Goal: Task Accomplishment & Management: Manage account settings

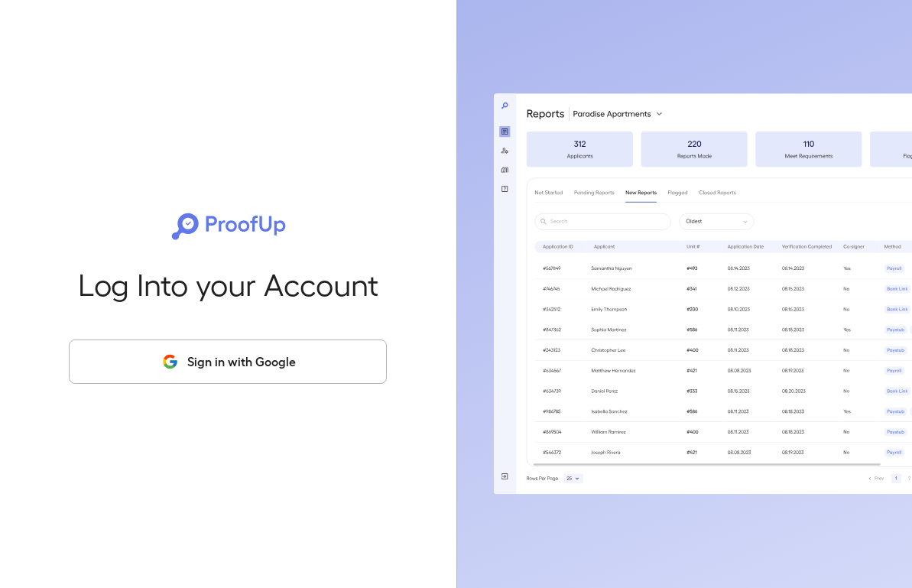
click at [207, 348] on button "Sign in with Google" at bounding box center [228, 361] width 318 height 44
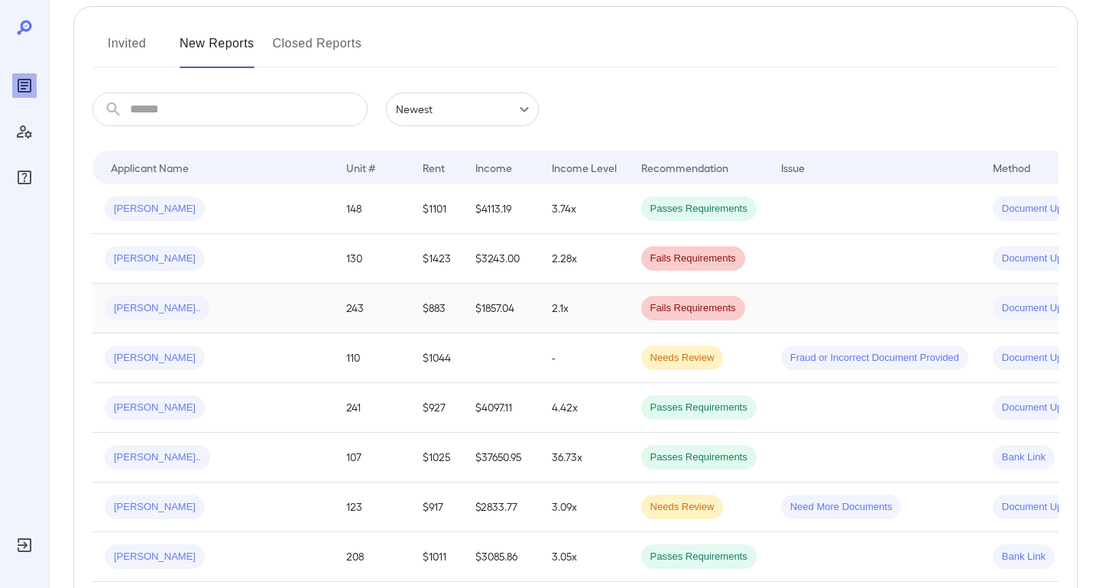
scroll to position [184, 0]
click at [146, 44] on button "Invited" at bounding box center [126, 49] width 69 height 37
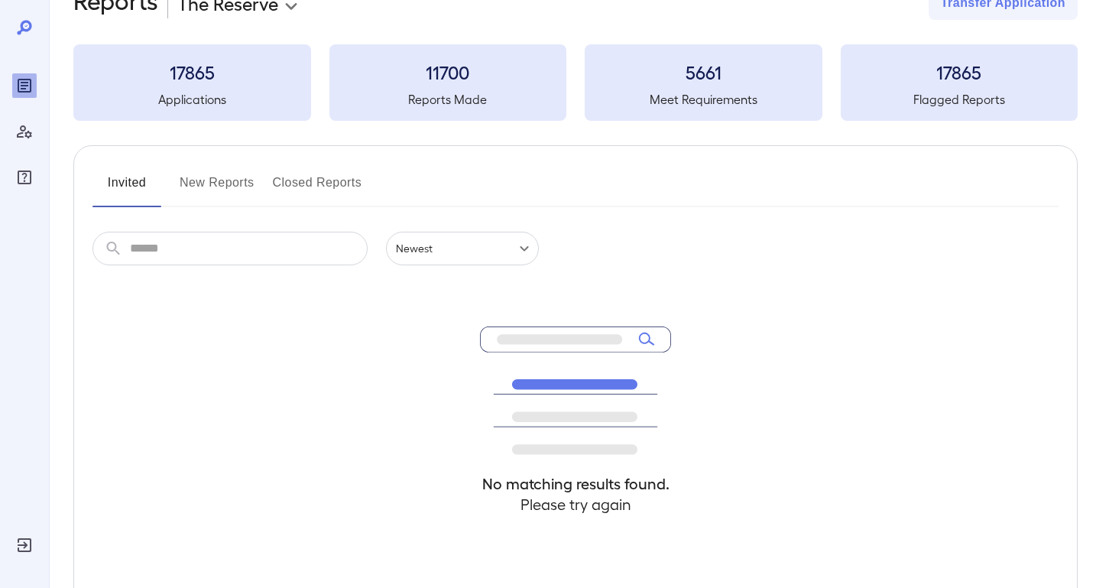
scroll to position [9, 0]
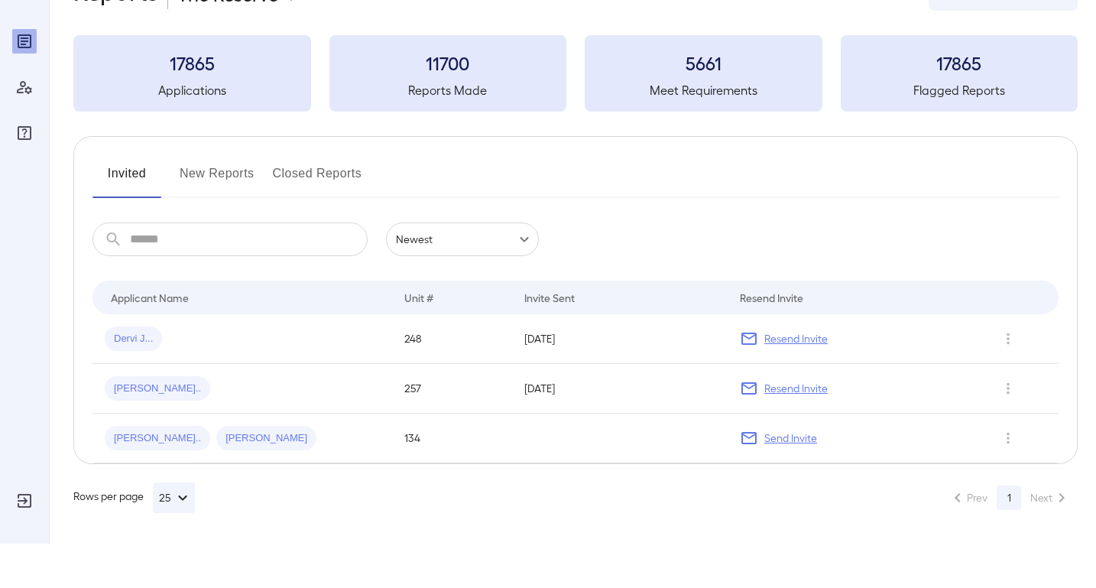
click at [235, 206] on button "New Reports" at bounding box center [217, 224] width 75 height 37
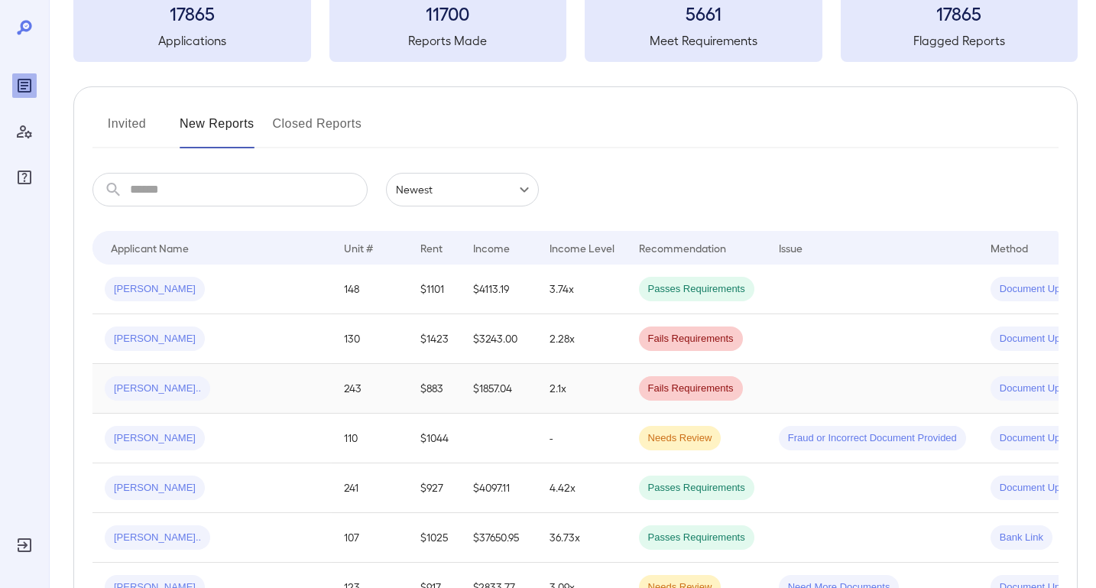
scroll to position [24, 0]
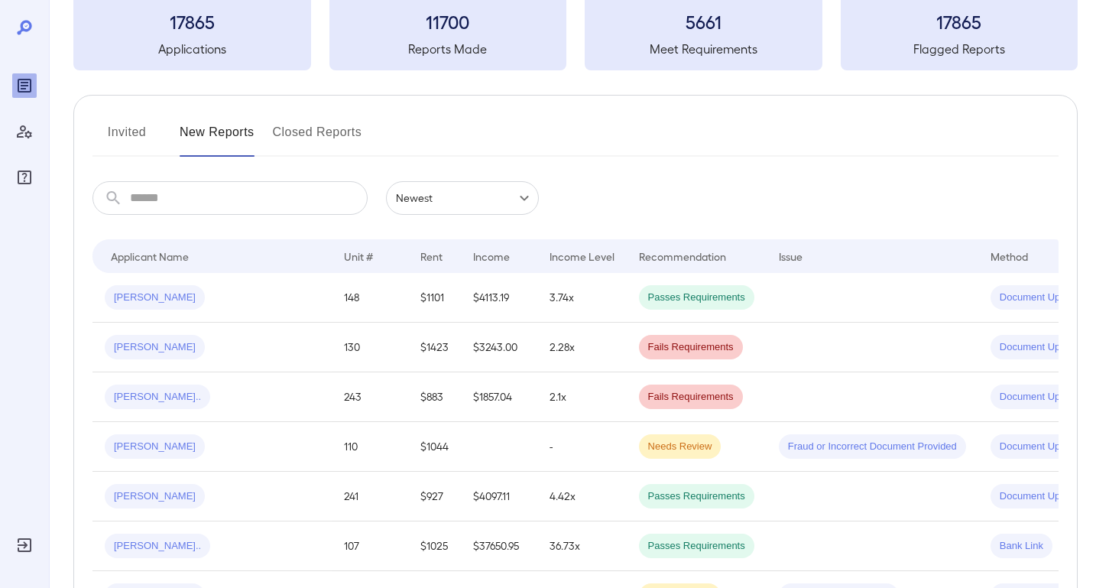
click at [123, 147] on button "Invited" at bounding box center [126, 138] width 69 height 37
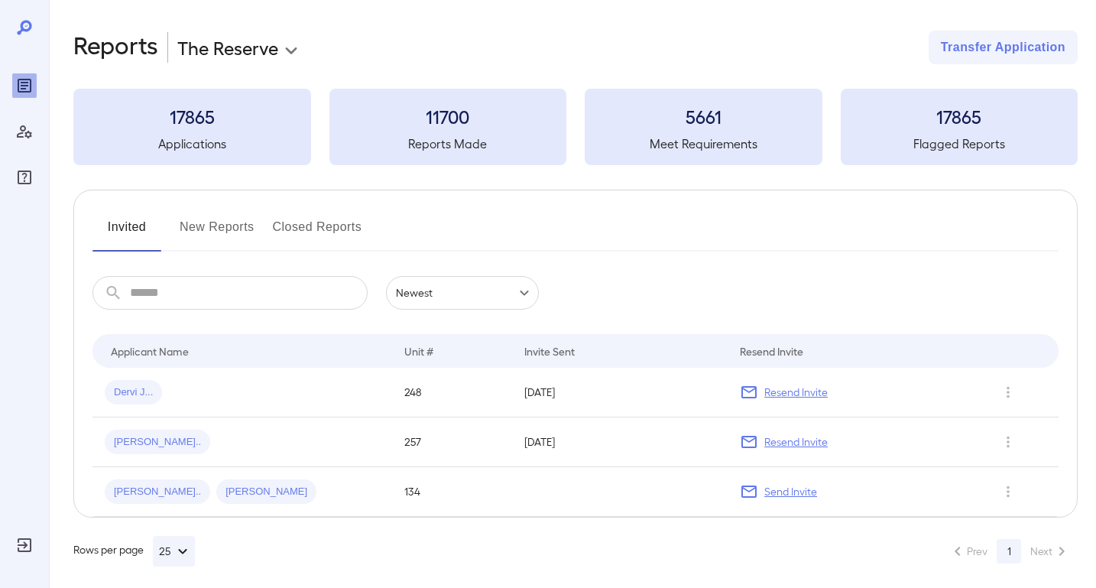
click at [286, 57] on body "**********" at bounding box center [548, 294] width 1096 height 588
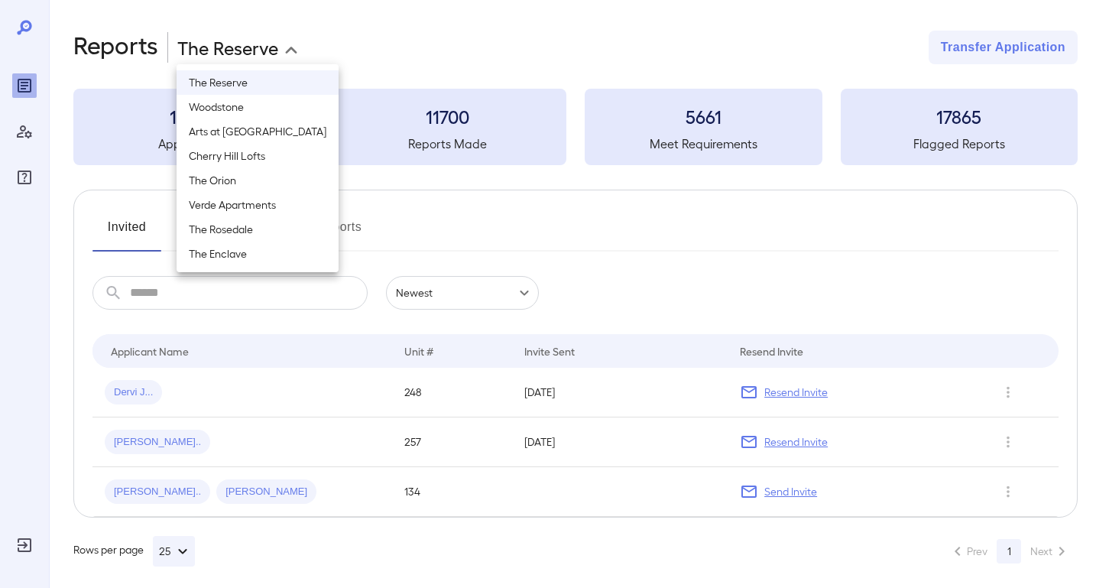
click at [266, 201] on li "Verde Apartments" at bounding box center [258, 205] width 162 height 24
type input "**********"
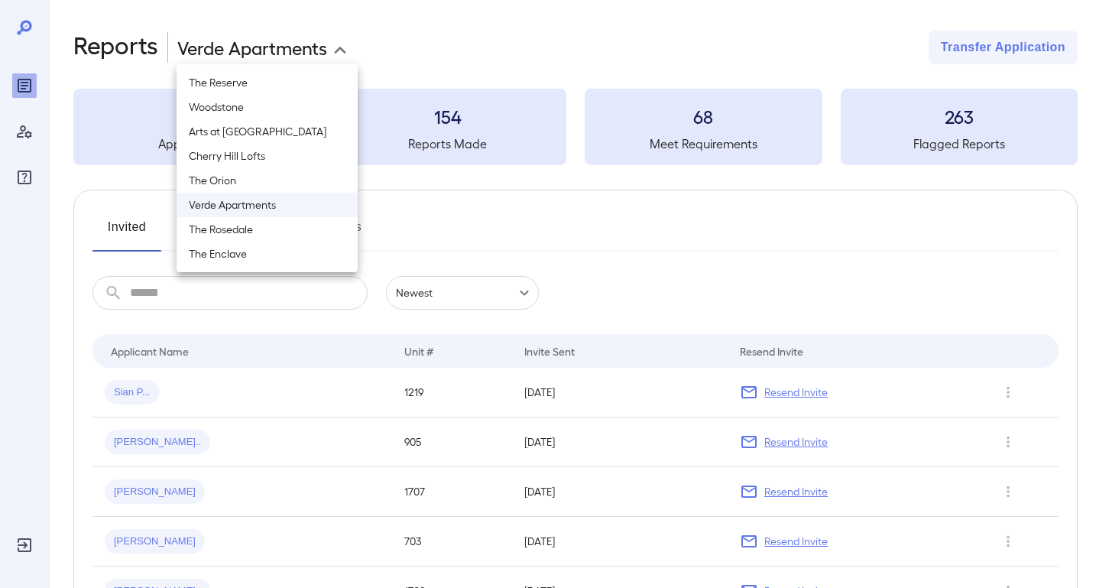
click at [529, 229] on div at bounding box center [548, 294] width 1096 height 588
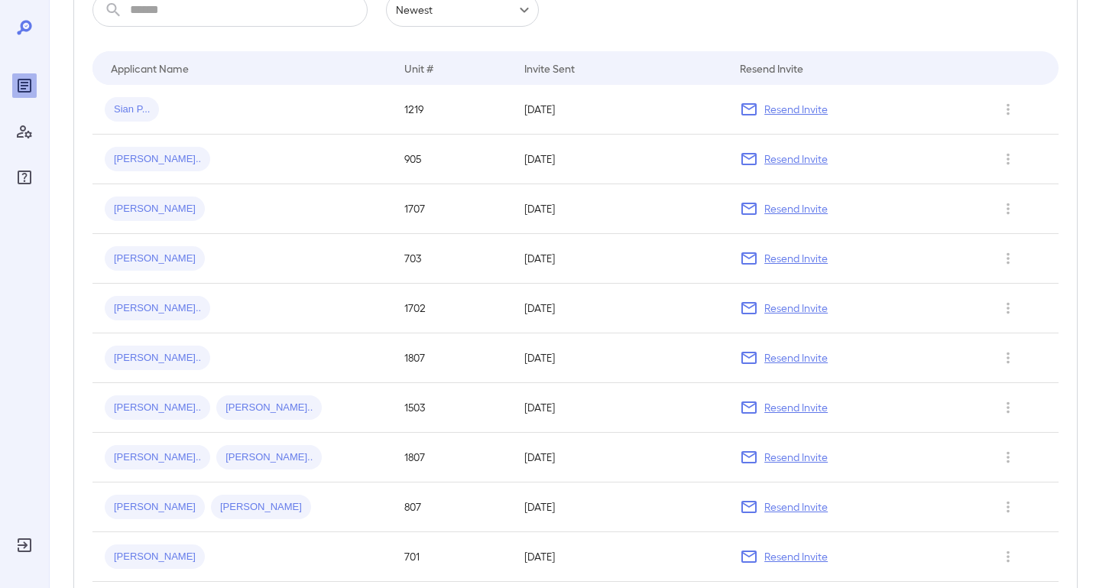
scroll to position [284, 0]
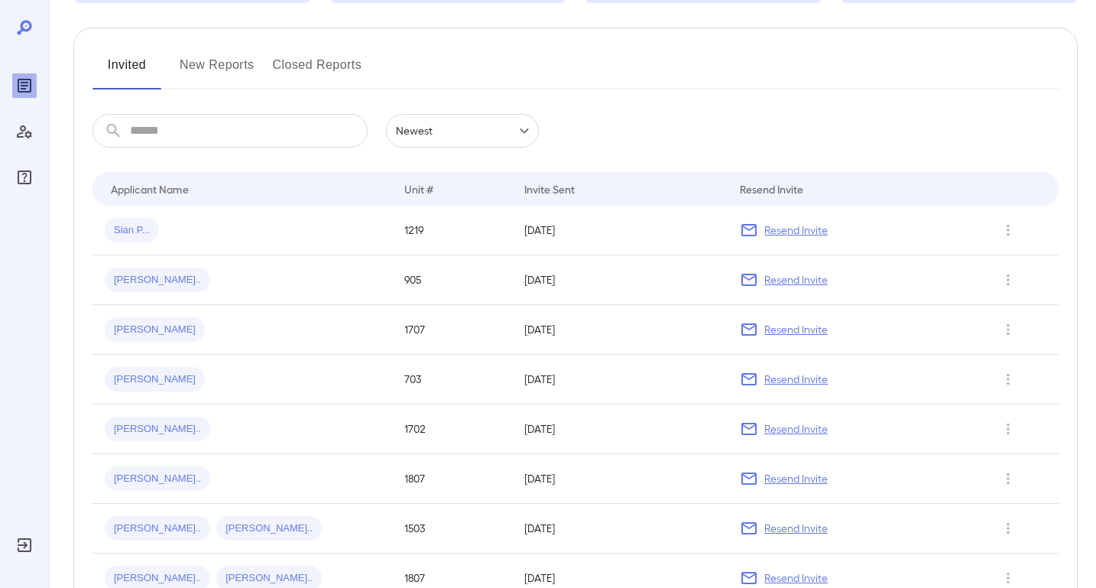
click at [233, 63] on button "New Reports" at bounding box center [217, 71] width 75 height 37
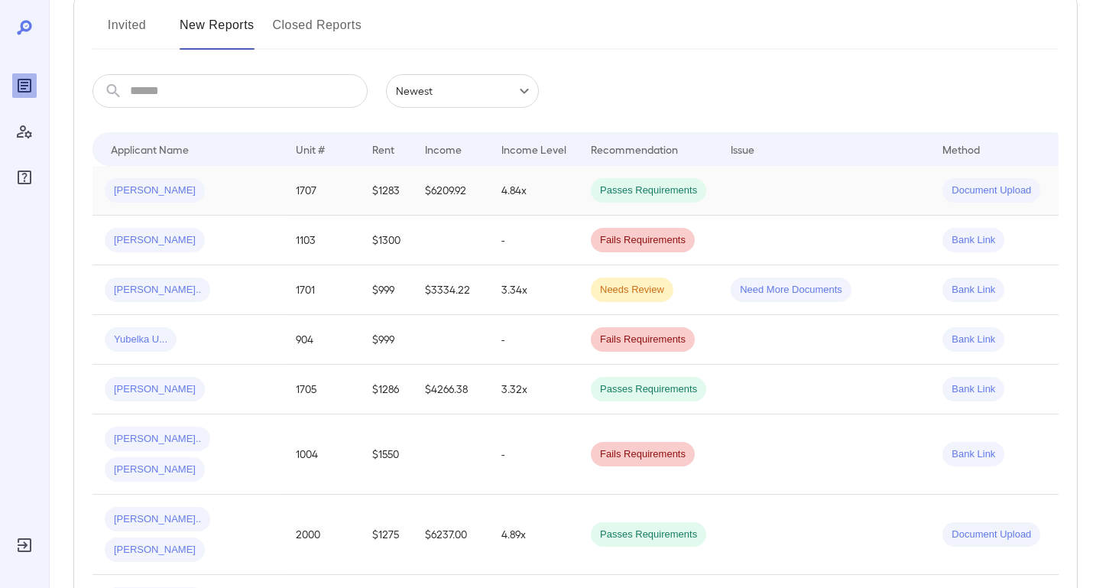
scroll to position [203, 0]
click at [141, 22] on button "Invited" at bounding box center [126, 29] width 69 height 37
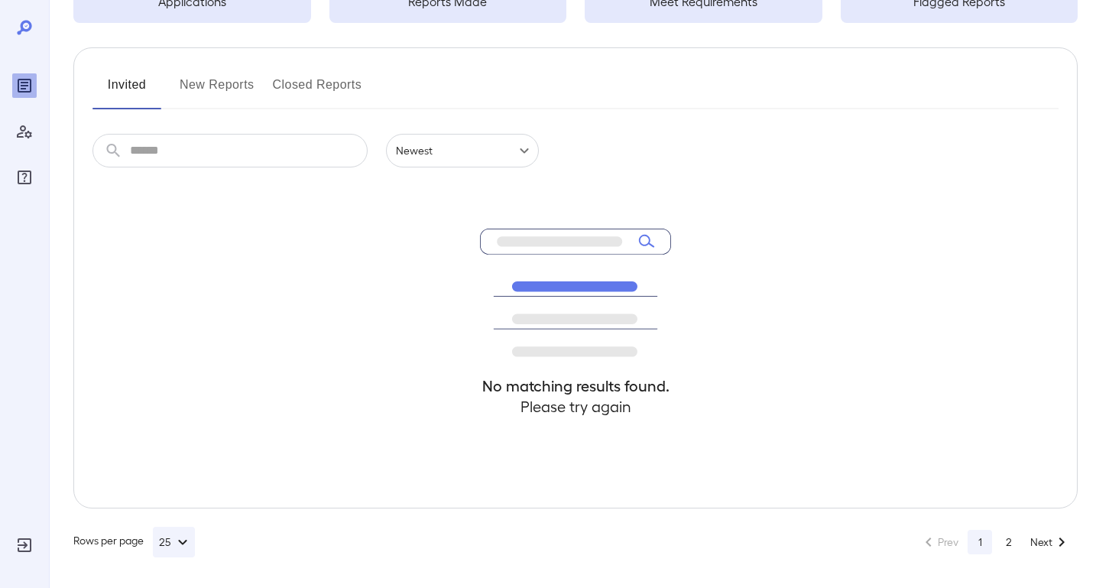
scroll to position [44, 0]
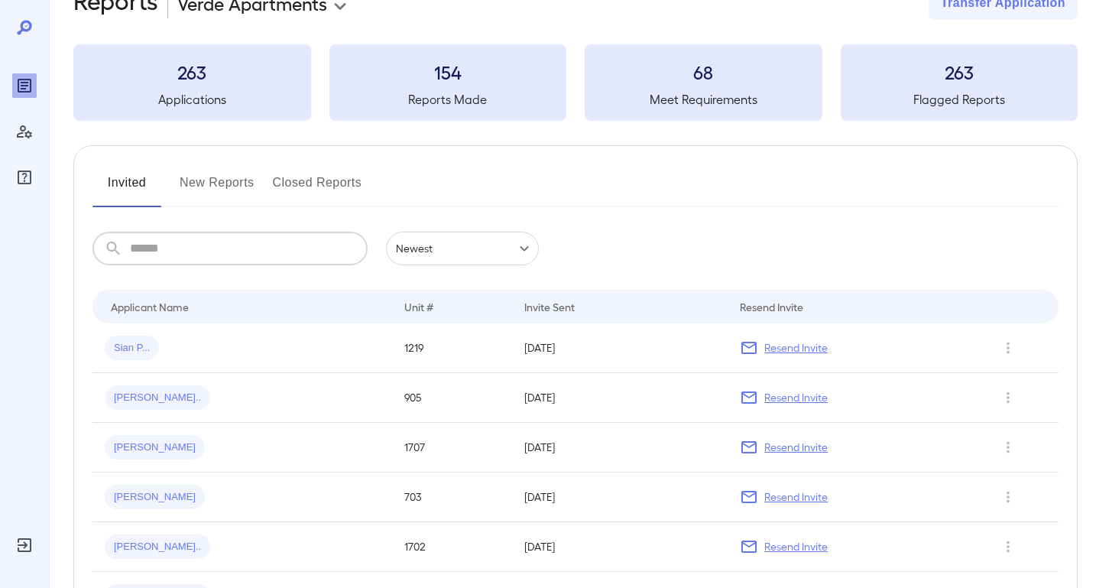
click at [274, 251] on input "text" at bounding box center [249, 249] width 238 height 34
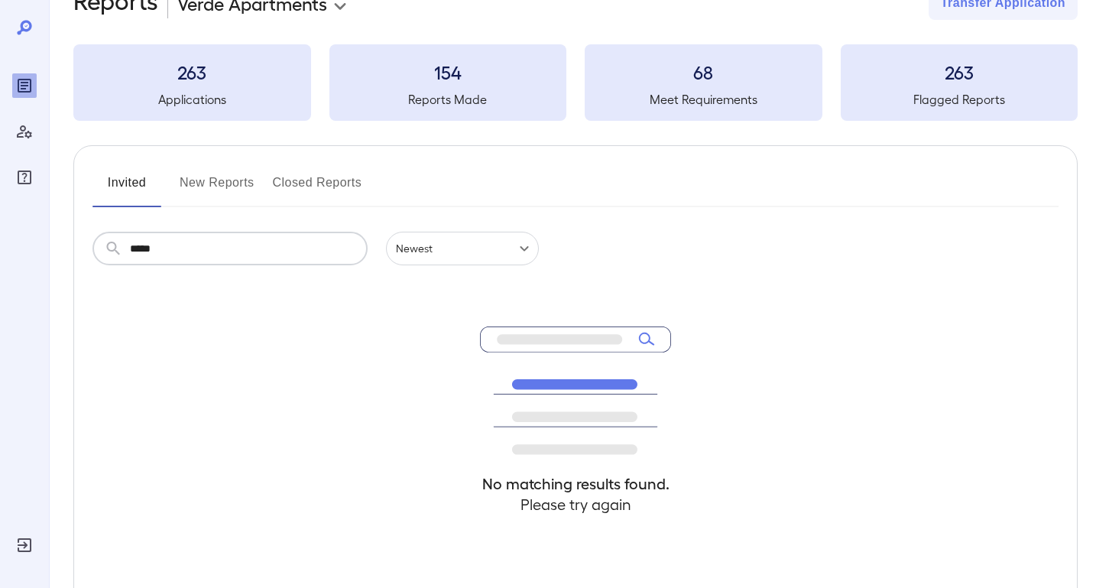
type input "*****"
click at [223, 179] on button "New Reports" at bounding box center [217, 188] width 75 height 37
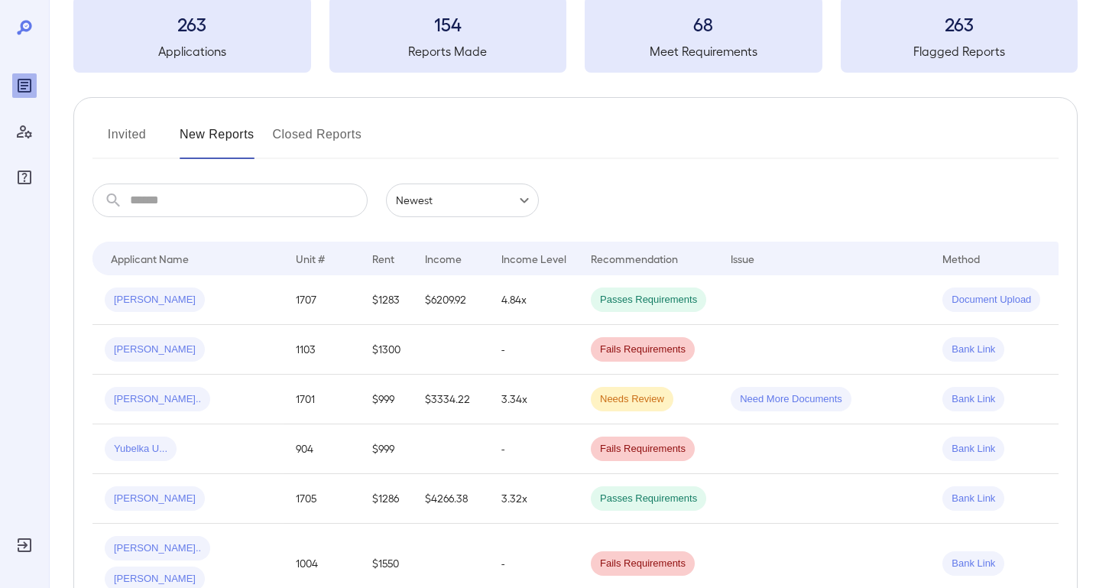
scroll to position [96, 0]
